Goal: Task Accomplishment & Management: Use online tool/utility

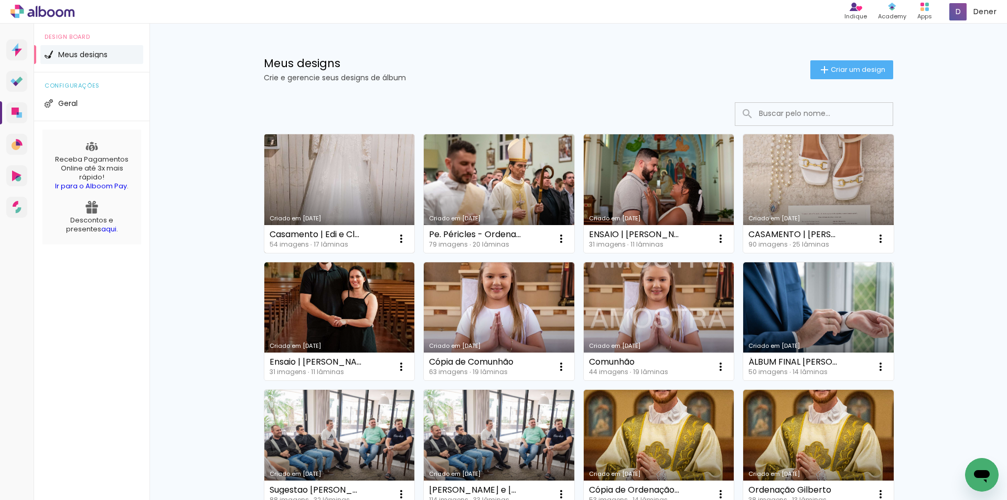
click at [290, 162] on link "Criado em 14/08/25" at bounding box center [339, 193] width 151 height 119
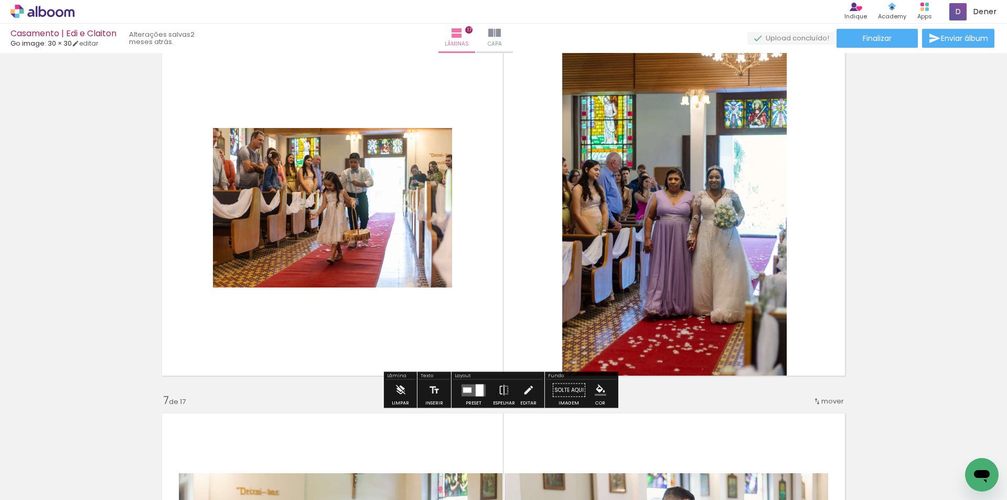
scroll to position [1836, 0]
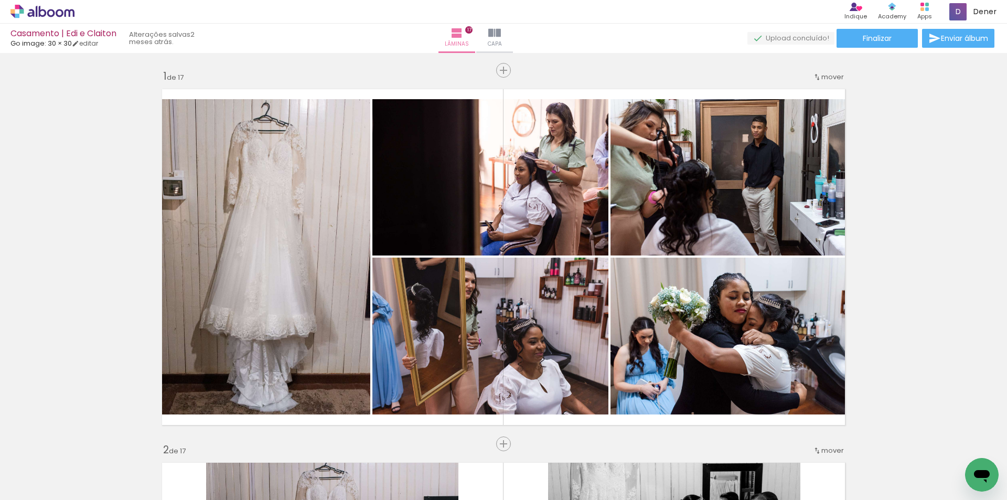
scroll to position [1836, 0]
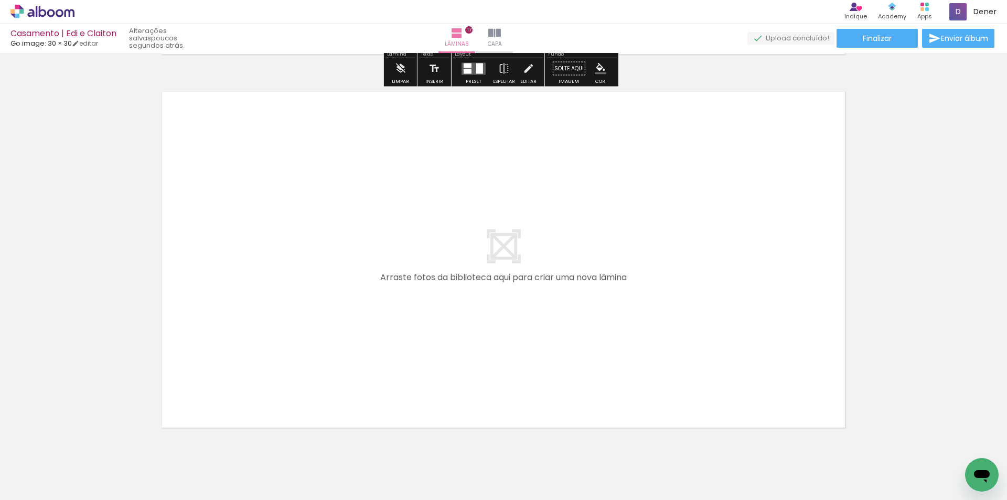
scroll to position [6384, 0]
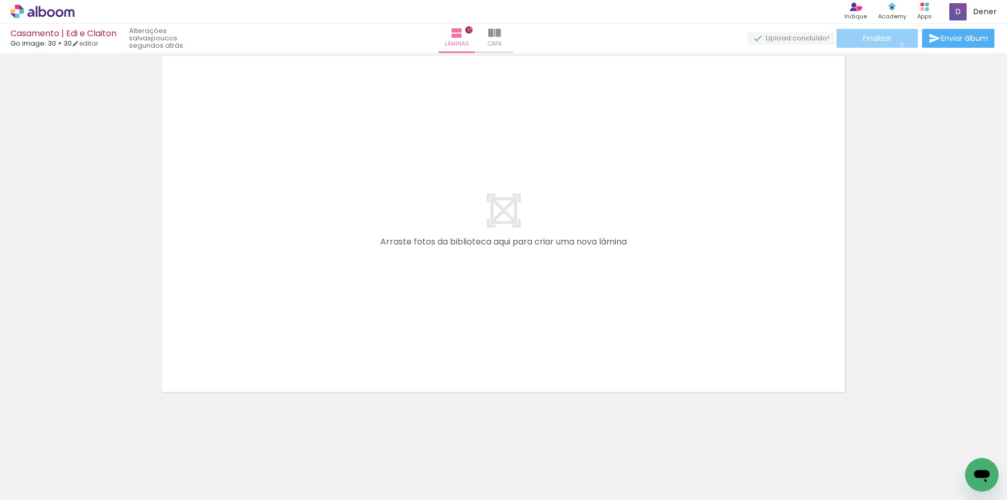
click at [898, 45] on paper-button "Finalizar" at bounding box center [877, 38] width 81 height 19
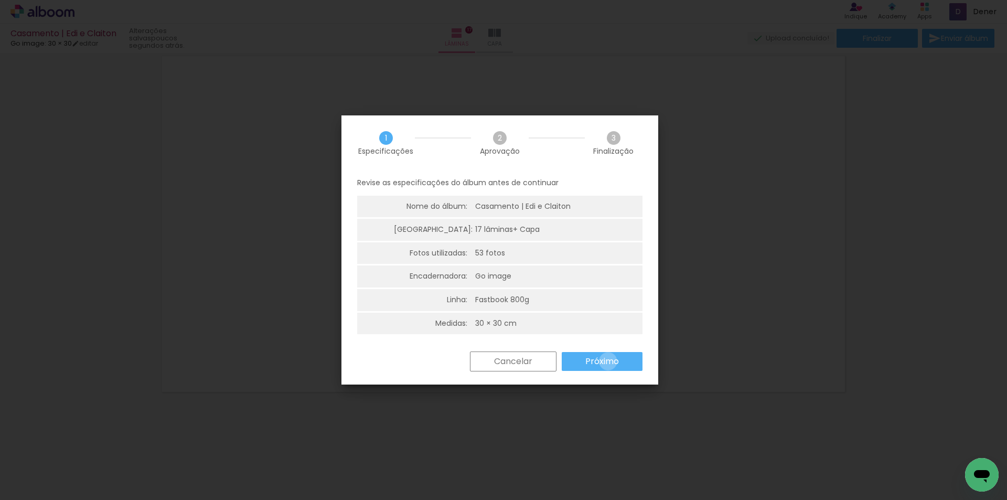
click at [0, 0] on slot "Próximo" at bounding box center [0, 0] width 0 height 0
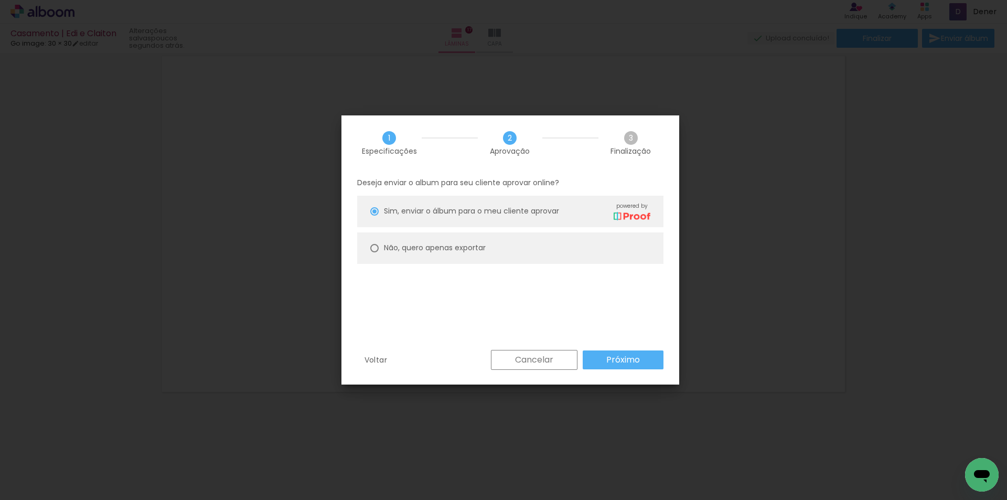
click at [0, 0] on slot "Não, quero apenas exportar" at bounding box center [0, 0] width 0 height 0
type paper-radio-button "on"
click at [0, 0] on slot "Próximo" at bounding box center [0, 0] width 0 height 0
type input "Alta, 300 DPI"
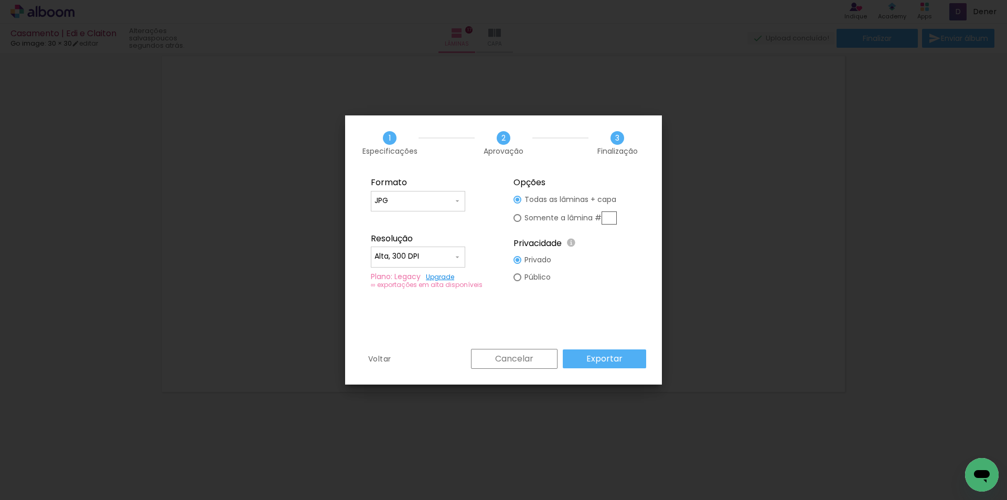
click at [0, 0] on slot "Exportar" at bounding box center [0, 0] width 0 height 0
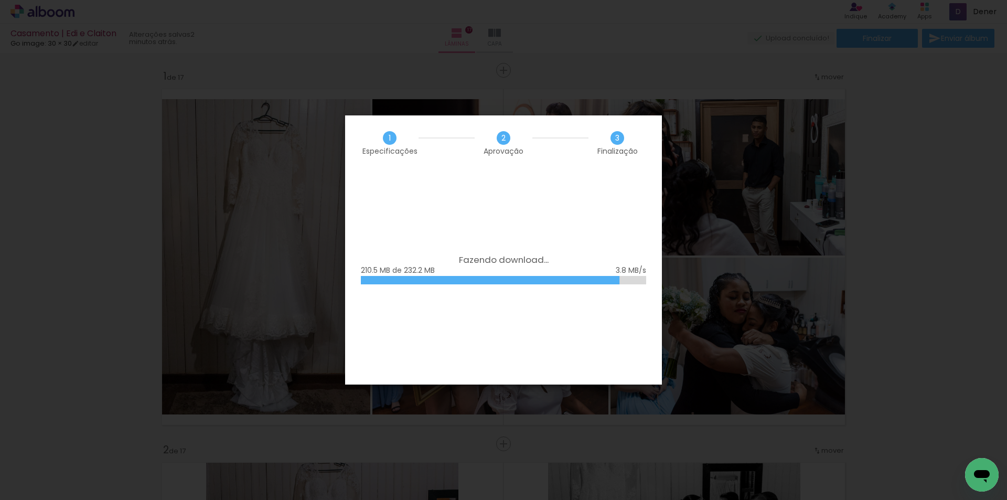
scroll to position [6384, 0]
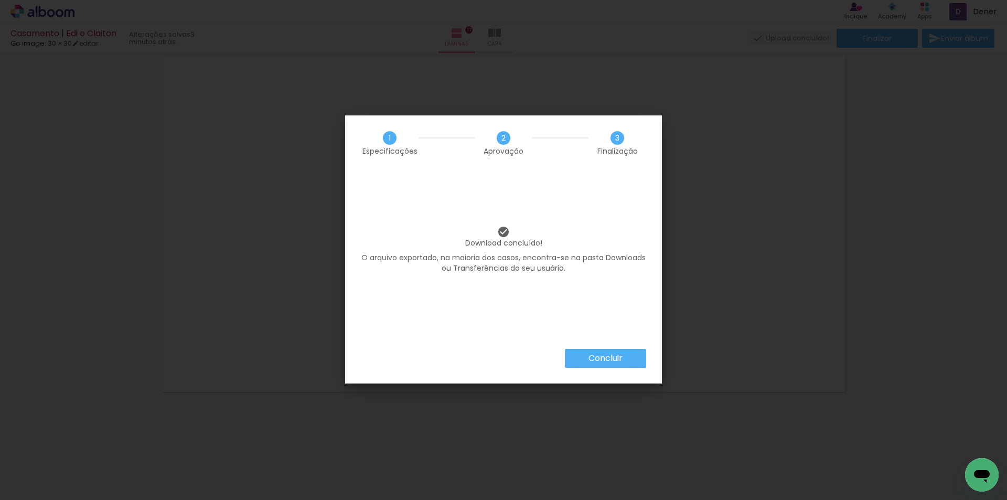
click at [0, 0] on slot "Concluir" at bounding box center [0, 0] width 0 height 0
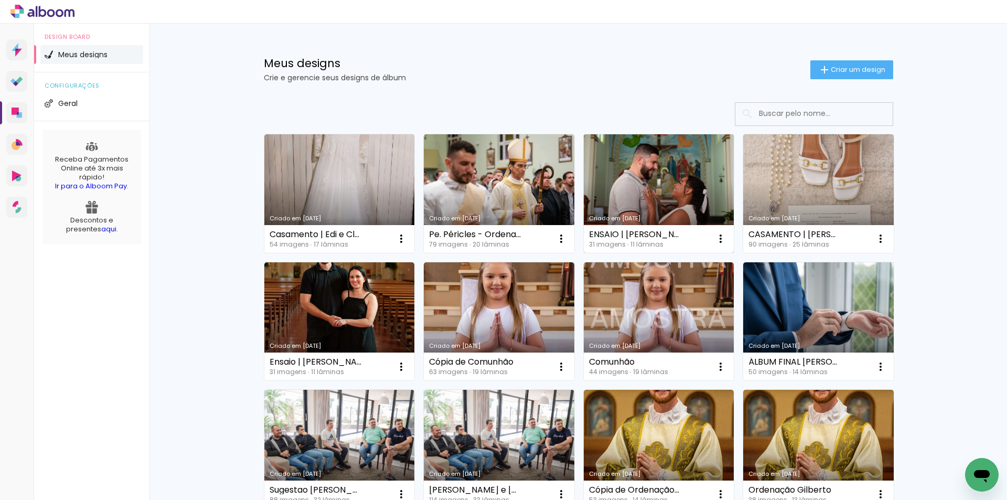
click at [602, 188] on link "Criado em [DATE]" at bounding box center [659, 193] width 151 height 119
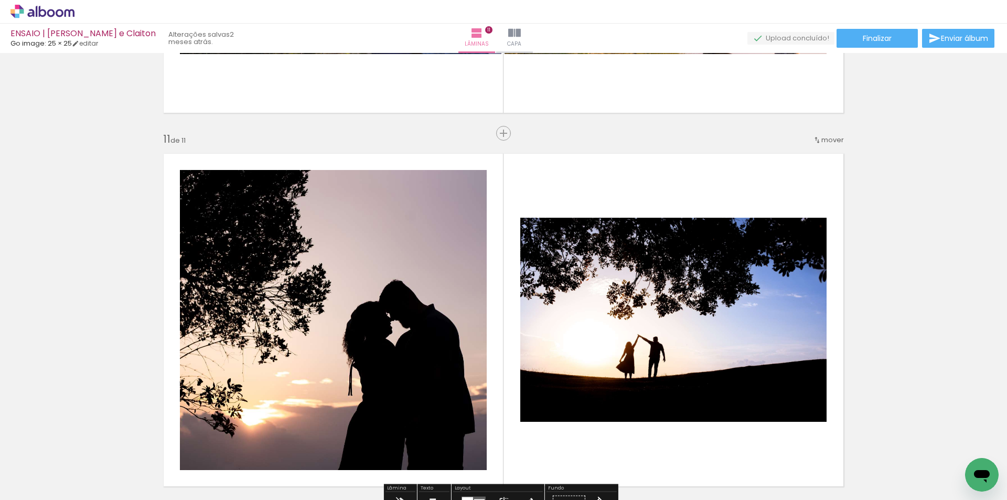
scroll to position [3670, 0]
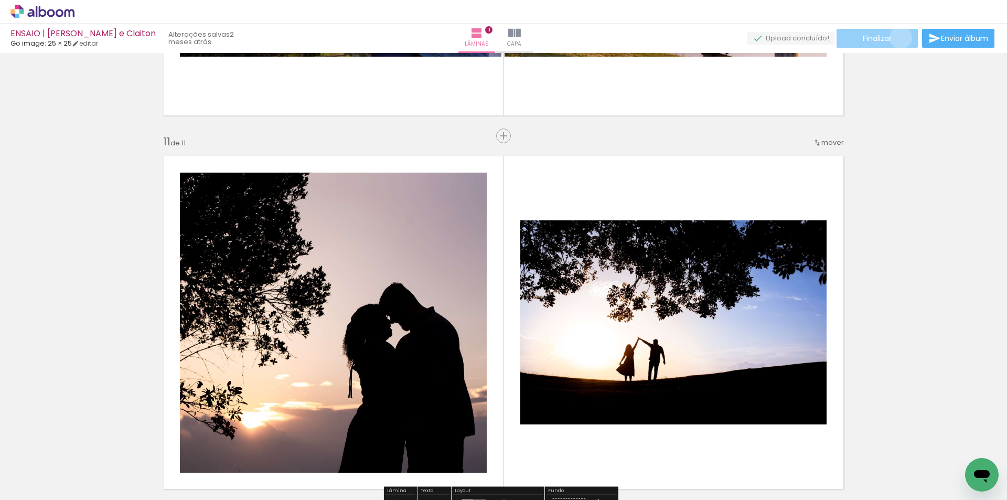
click at [897, 37] on paper-button "Finalizar" at bounding box center [877, 38] width 81 height 19
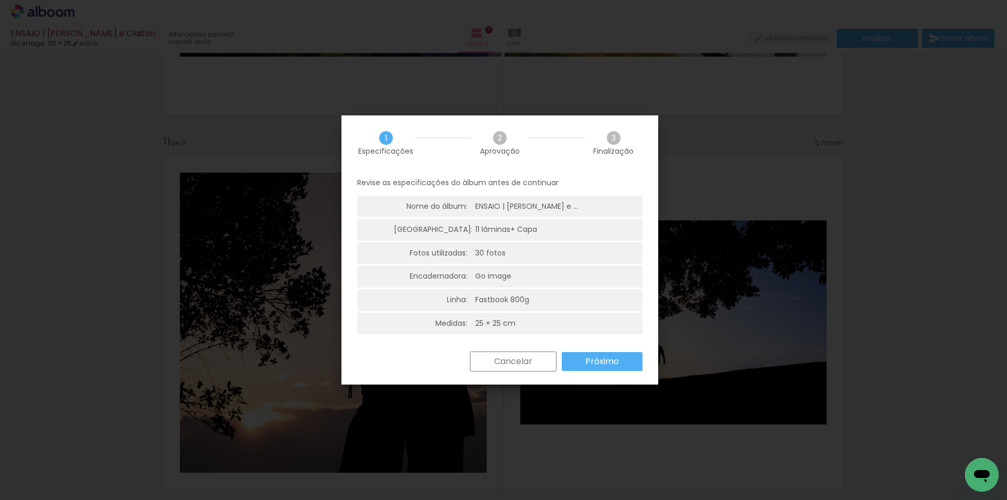
click at [591, 354] on paper-button "Próximo" at bounding box center [602, 361] width 81 height 19
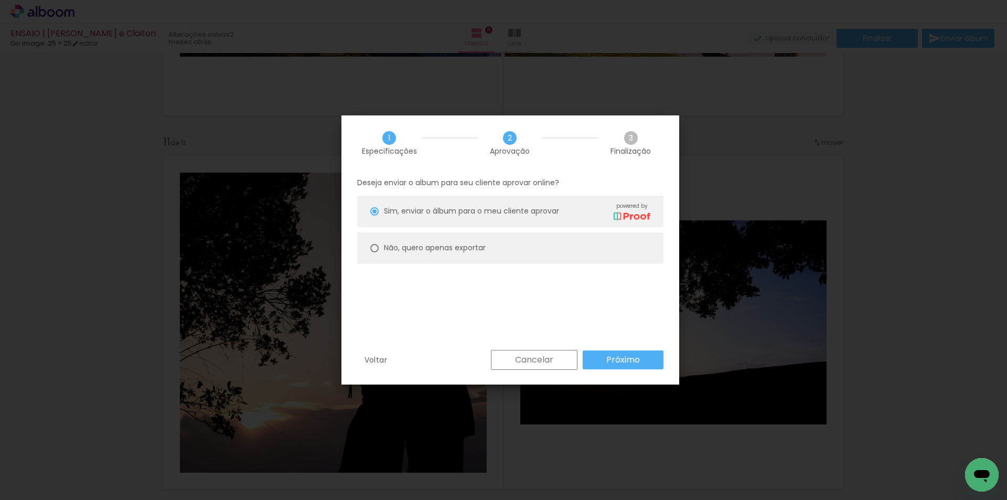
click at [381, 251] on paper-radio-button "Não, quero apenas exportar" at bounding box center [510, 247] width 306 height 31
type paper-radio-button "on"
click at [605, 356] on paper-button "Próximo" at bounding box center [623, 359] width 81 height 19
type input "Alta, 300 DPI"
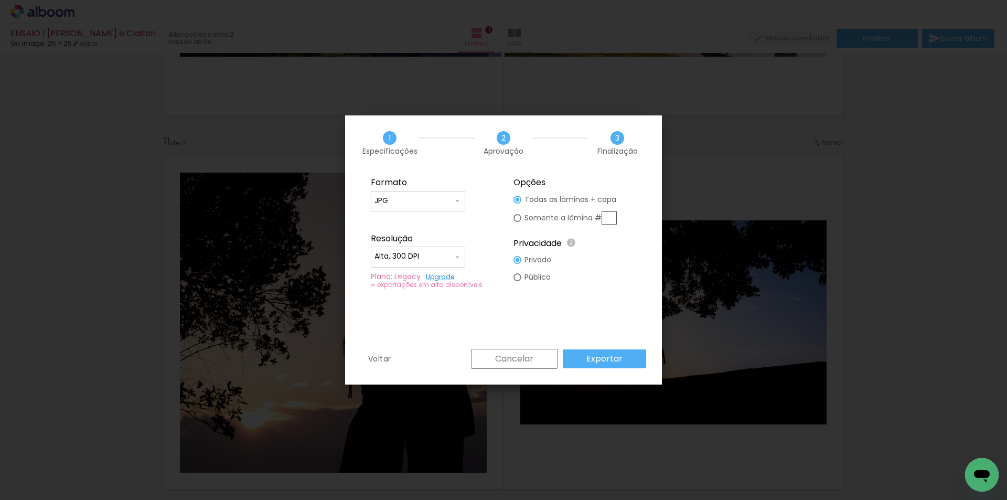
click at [581, 354] on paper-button "Exportar" at bounding box center [604, 358] width 83 height 19
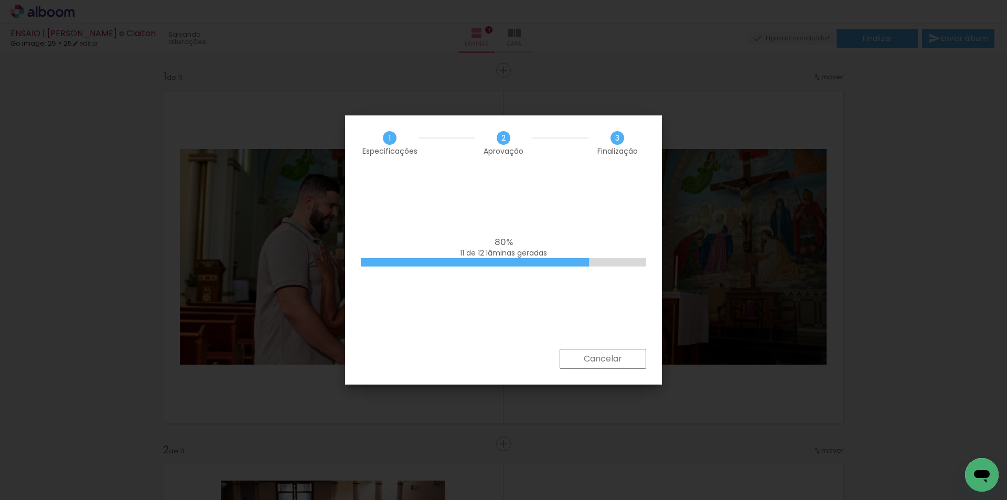
scroll to position [3670, 0]
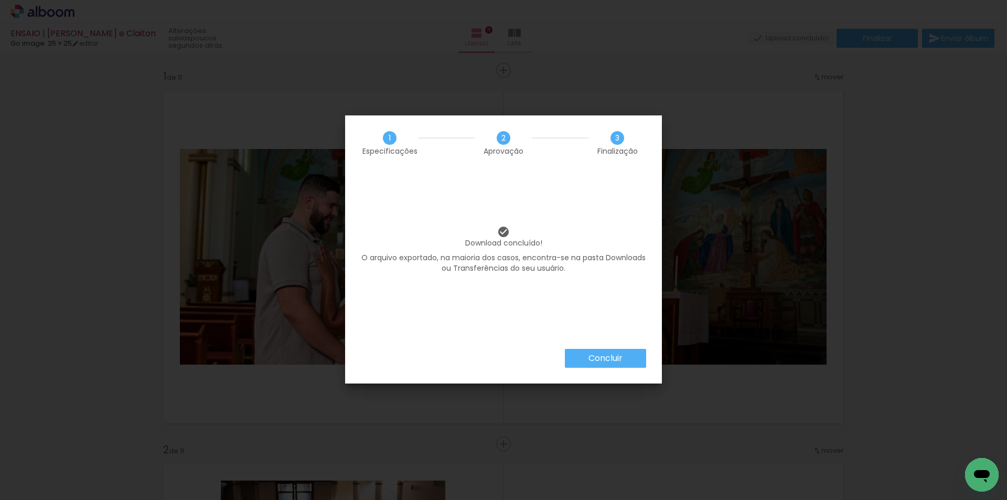
scroll to position [3670, 0]
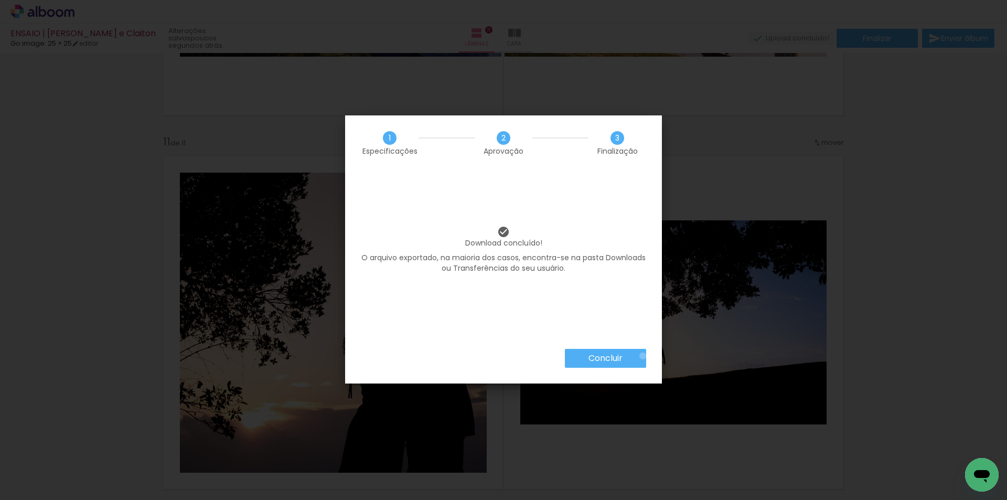
click at [642, 356] on paper-button "Concluir" at bounding box center [605, 358] width 81 height 19
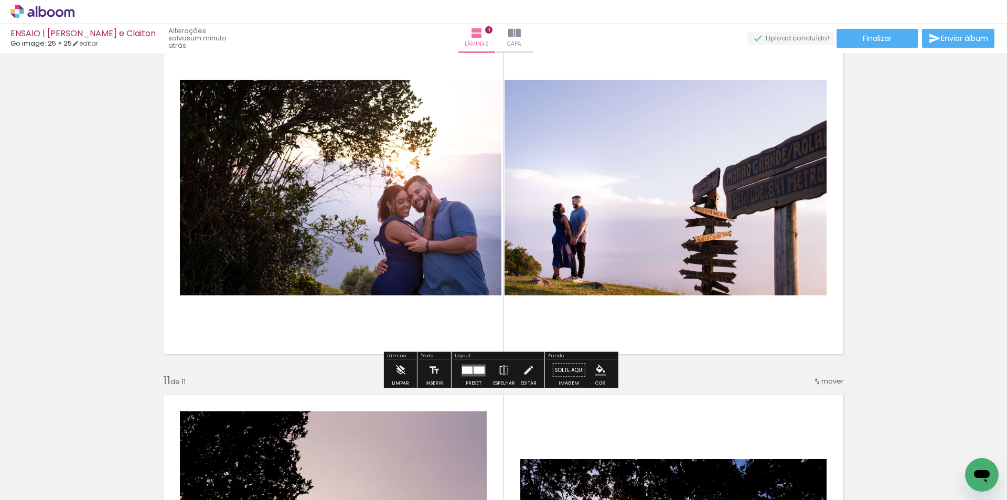
scroll to position [3408, 0]
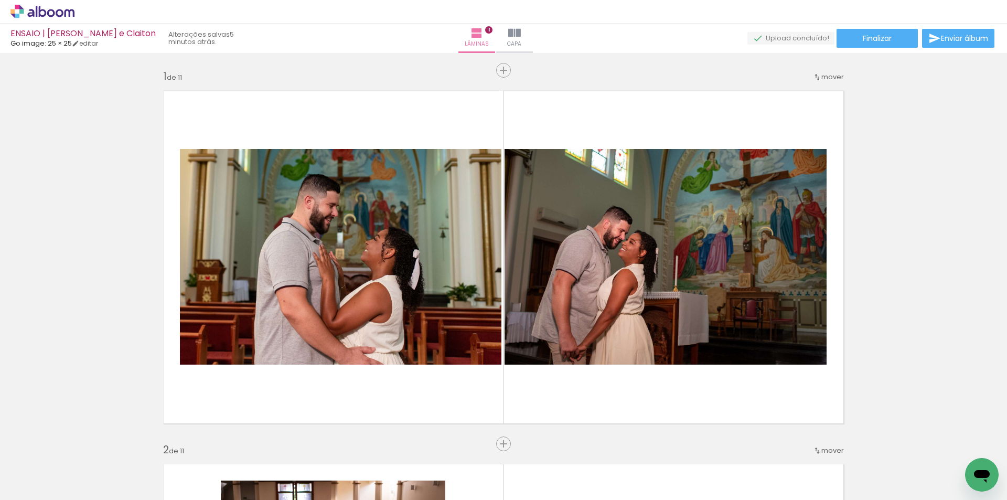
scroll to position [3408, 0]
